Goal: Task Accomplishment & Management: Use online tool/utility

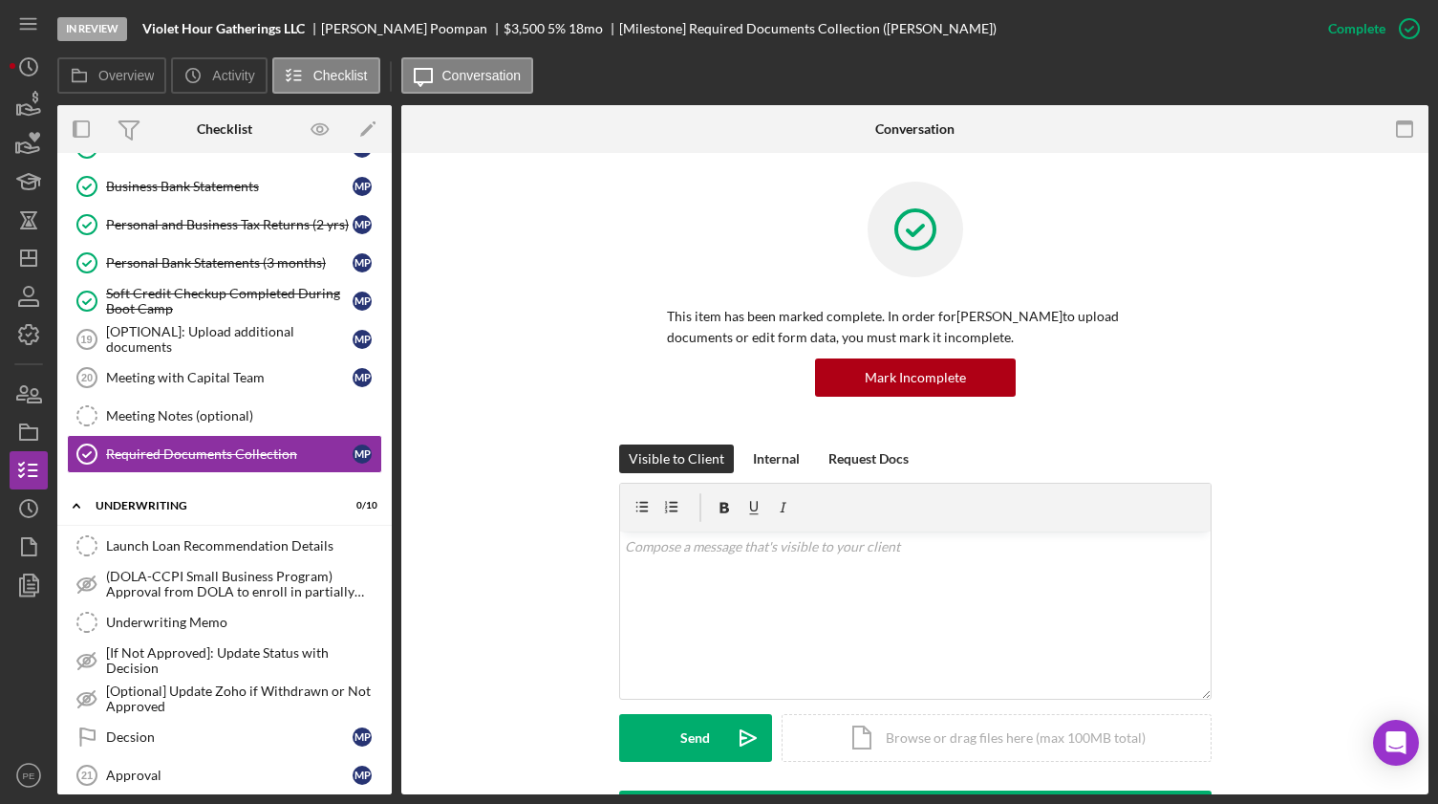
scroll to position [704, 0]
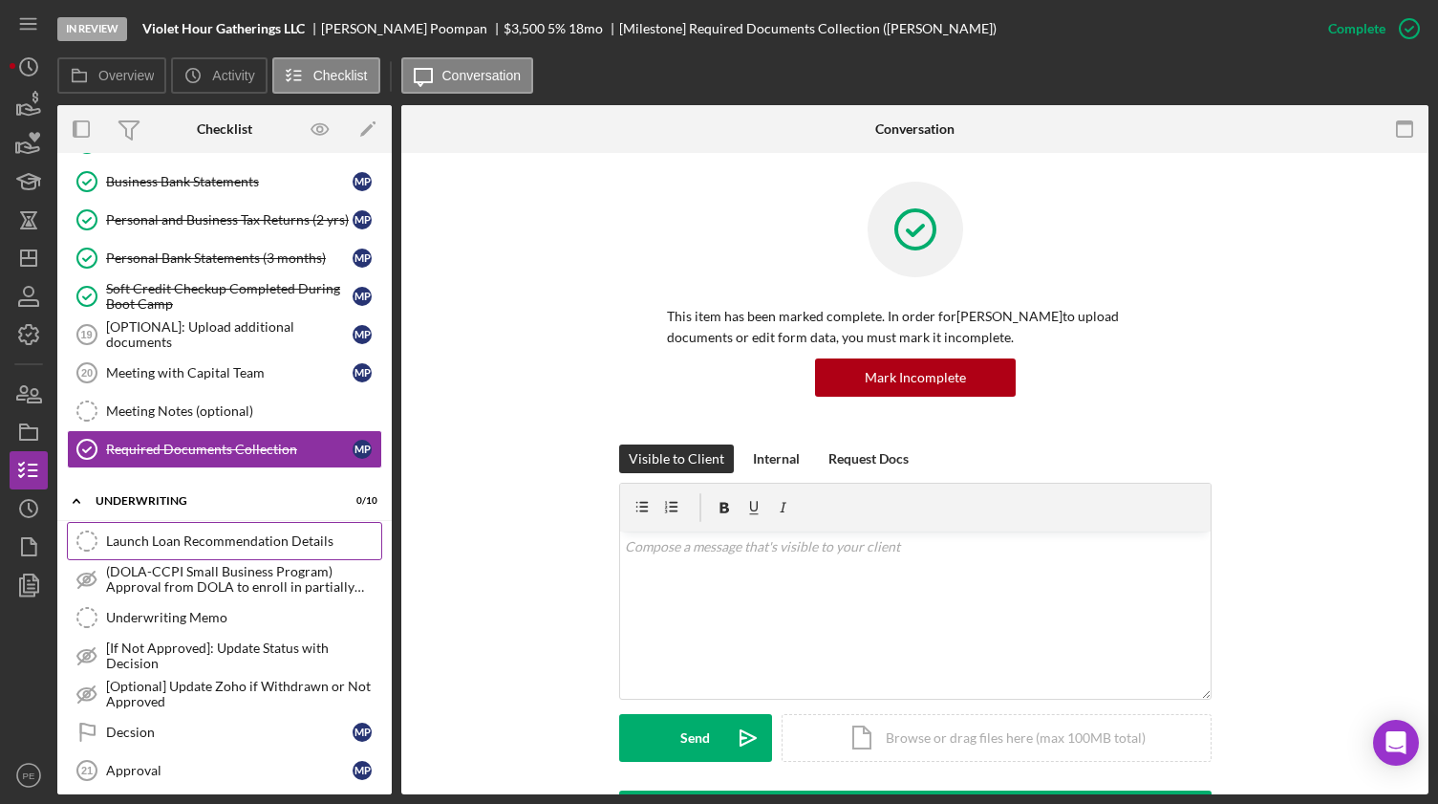
click at [225, 534] on div "Launch Loan Recommendation Details" at bounding box center [243, 540] width 275 height 15
